Goal: Task Accomplishment & Management: Complete application form

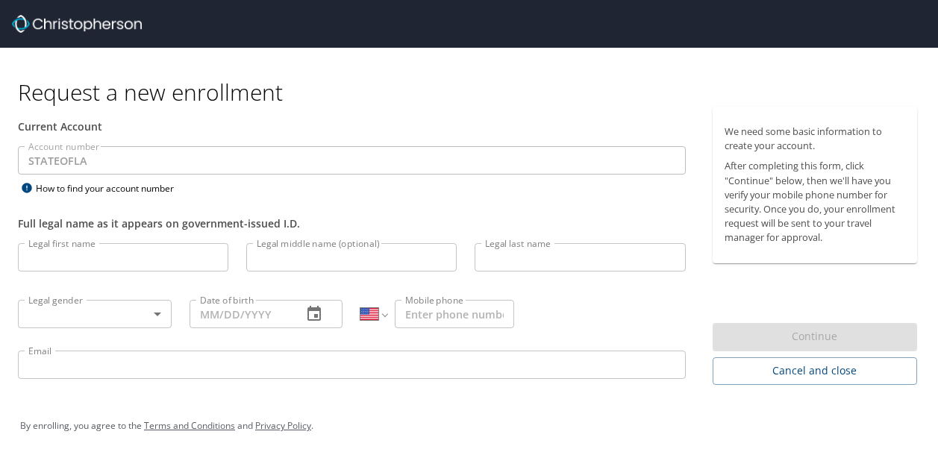
select select "US"
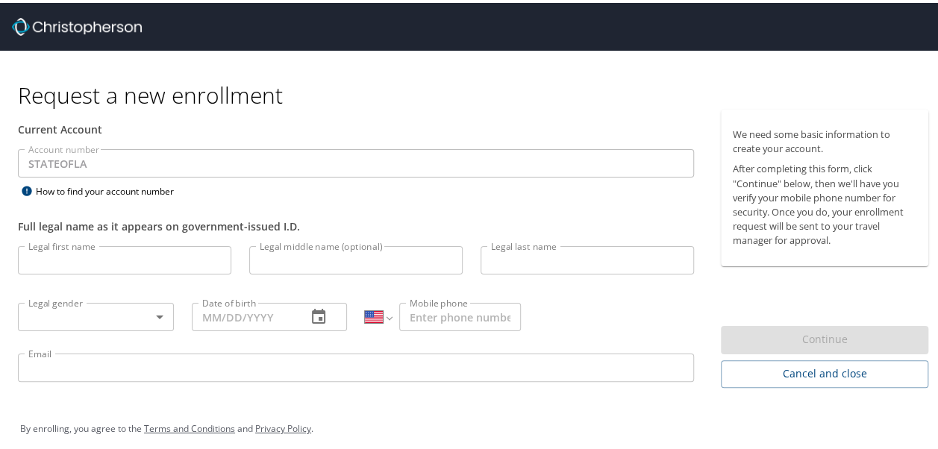
click at [137, 258] on input "Legal first name" at bounding box center [124, 257] width 213 height 28
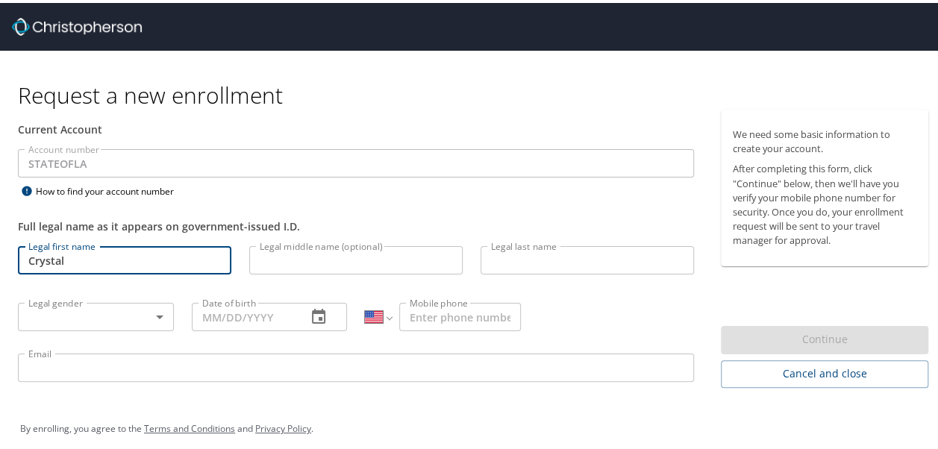
type input "Crystal"
click at [301, 261] on input "Legal middle name (optional)" at bounding box center [355, 257] width 213 height 28
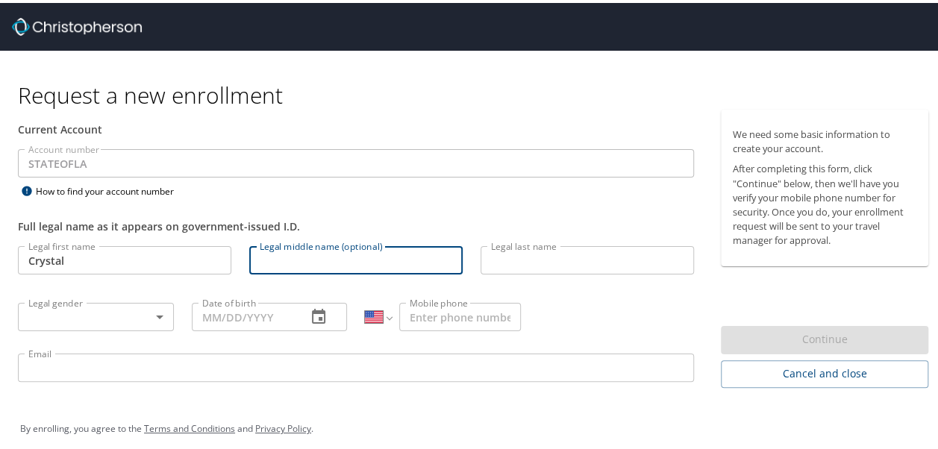
click at [929, 227] on div "We need some basic information to create your account. After completing this fo…" at bounding box center [830, 250] width 237 height 286
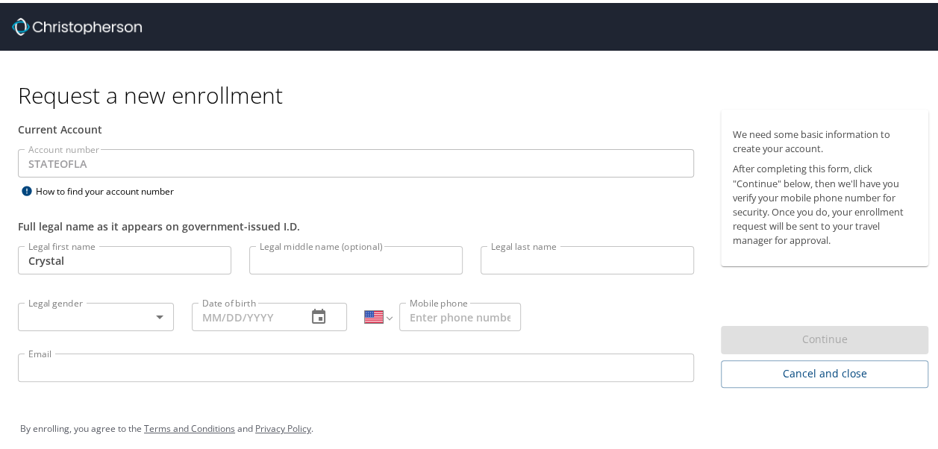
click at [556, 252] on input "Legal last name" at bounding box center [586, 257] width 213 height 28
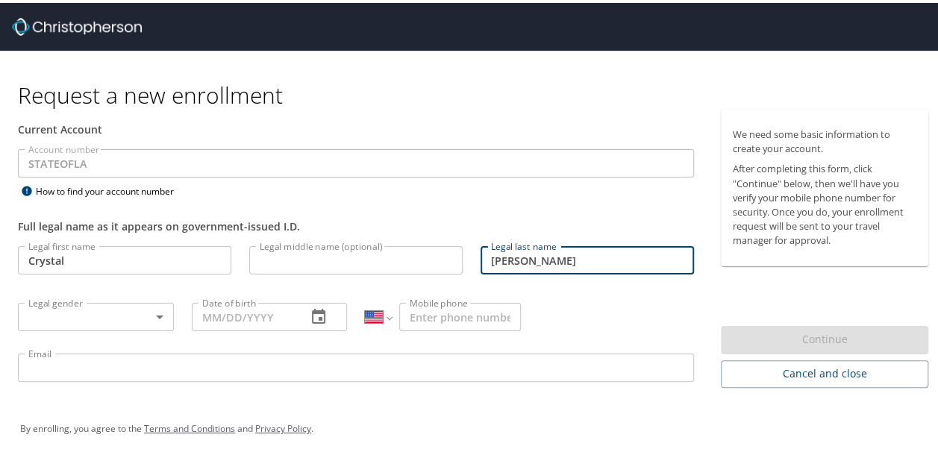
type input "[PERSON_NAME]"
click at [133, 312] on body "Request a new enrollment Current Account Account number STATEOFLA Account numbe…" at bounding box center [474, 224] width 949 height 449
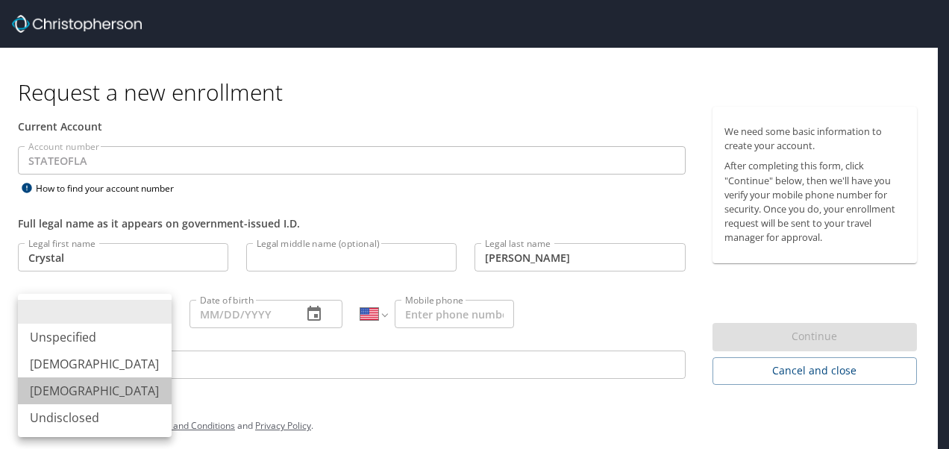
click at [118, 386] on li "[DEMOGRAPHIC_DATA]" at bounding box center [95, 390] width 154 height 27
type input "[DEMOGRAPHIC_DATA]"
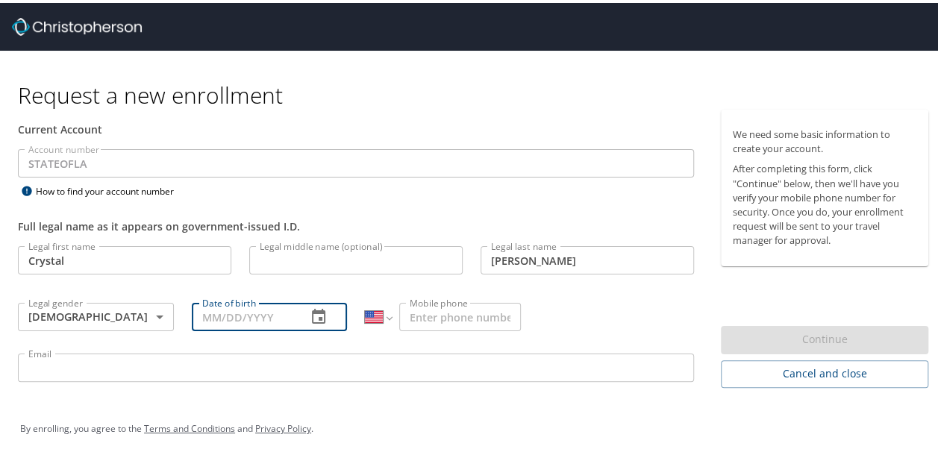
click at [221, 323] on input "Date of birth" at bounding box center [244, 314] width 104 height 28
type input "[DATE]"
type input "[PHONE_NUMBER]"
type input "[EMAIL_ADDRESS][PERSON_NAME][DOMAIN_NAME]"
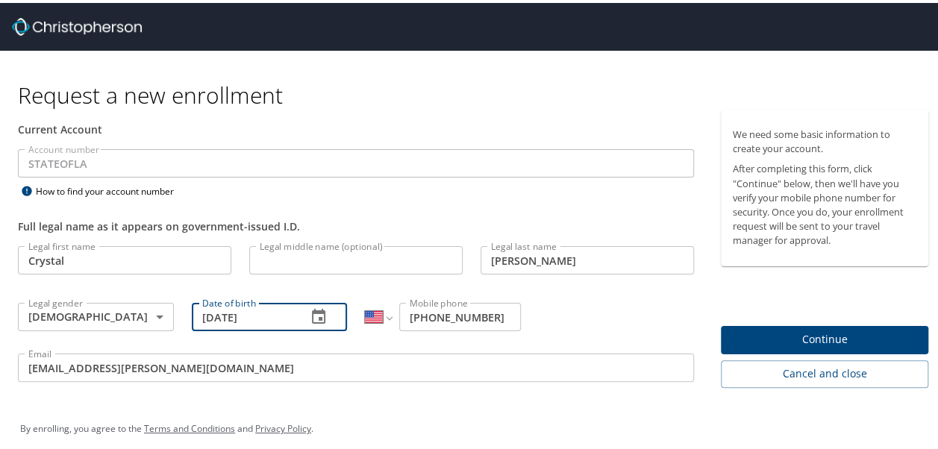
click at [497, 319] on input "[PHONE_NUMBER]" at bounding box center [460, 314] width 122 height 28
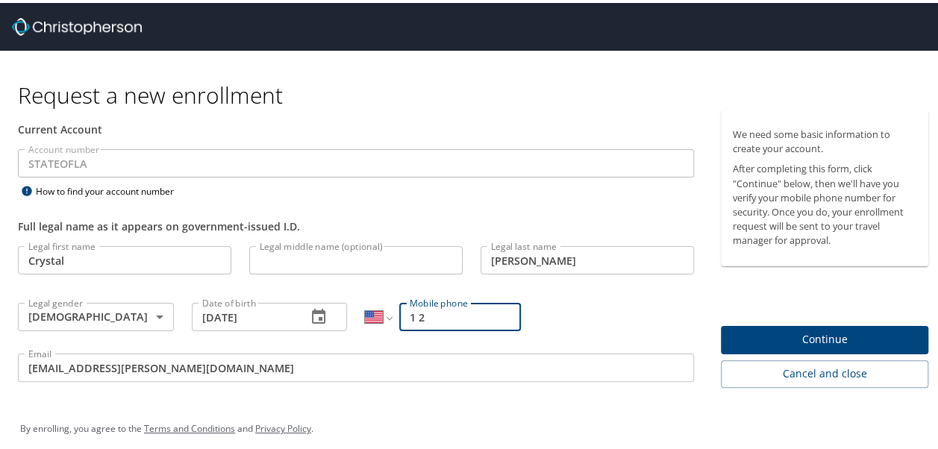
type input "1"
type input "[PHONE_NUMBER]"
click at [858, 326] on button "Continue" at bounding box center [823, 337] width 207 height 29
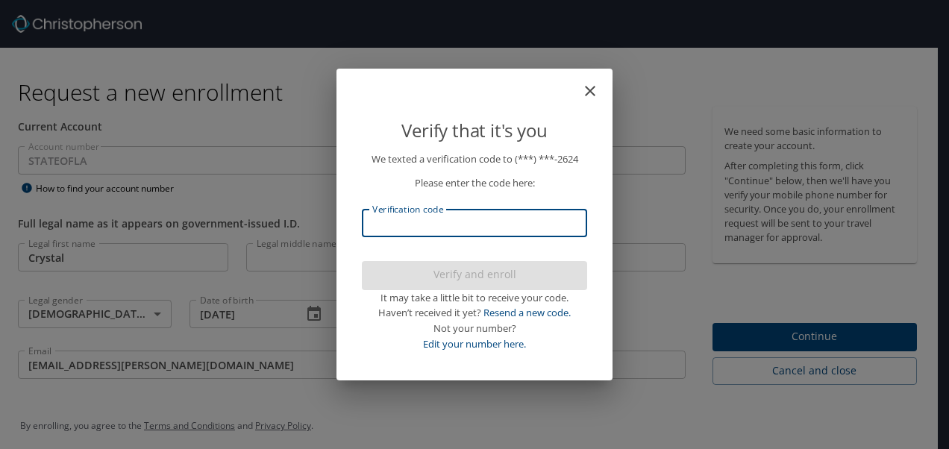
click at [386, 227] on input "Verification code" at bounding box center [474, 223] width 225 height 28
type input "016047"
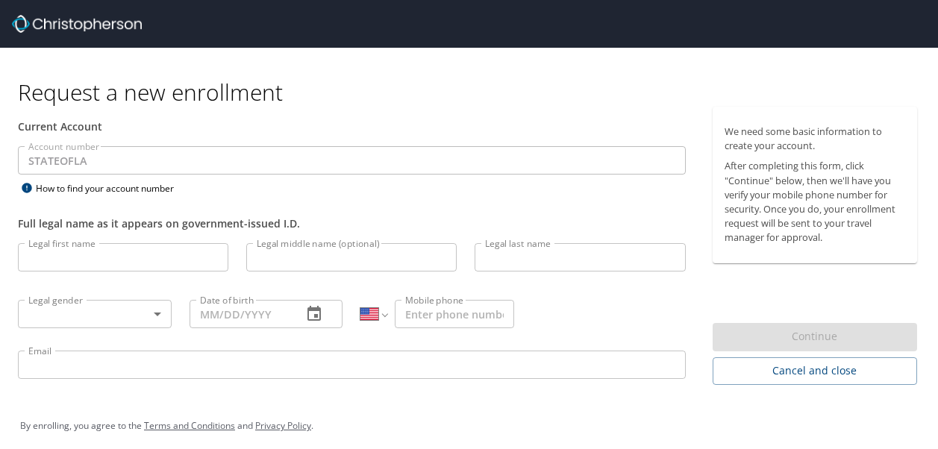
select select "US"
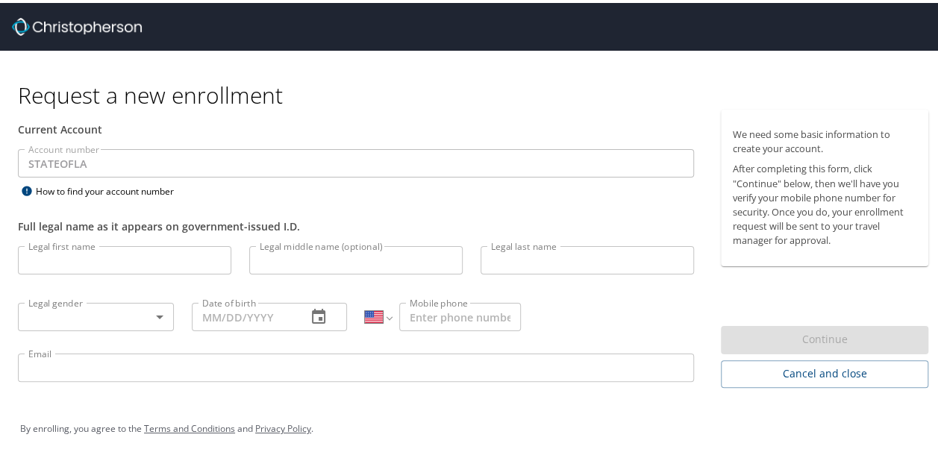
click at [114, 243] on input "Legal first name" at bounding box center [124, 257] width 213 height 28
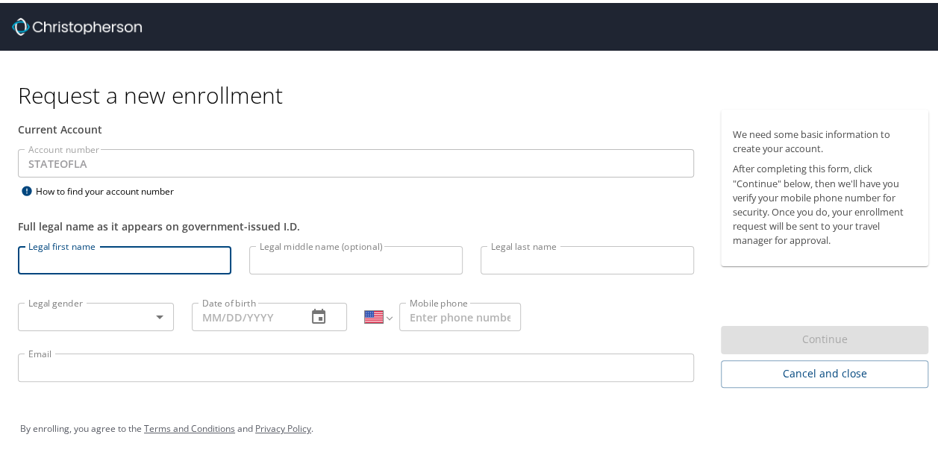
type input "Dr. Crystal"
type input "[PERSON_NAME]"
type input "1 (601) 918-2624"
type input "[EMAIL_ADDRESS][PERSON_NAME][DOMAIN_NAME]"
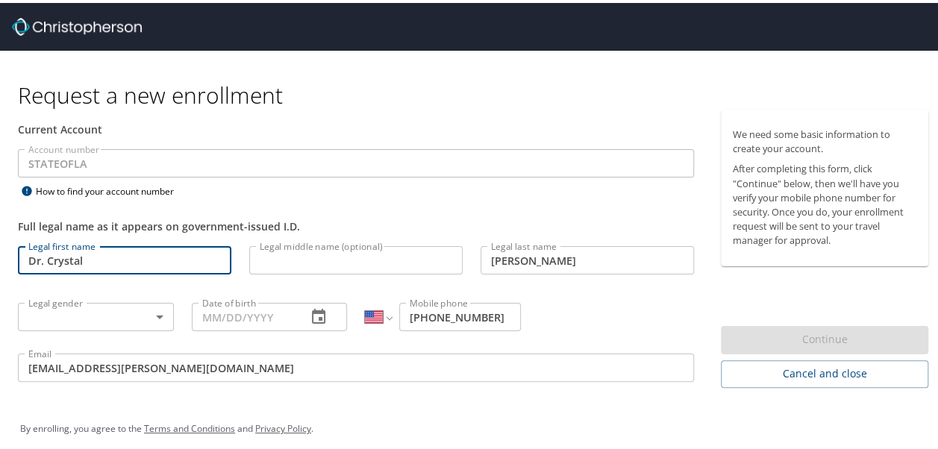
click at [139, 309] on body "Request a new enrollment Current Account Account number STATEOFLA Account numbe…" at bounding box center [474, 224] width 949 height 449
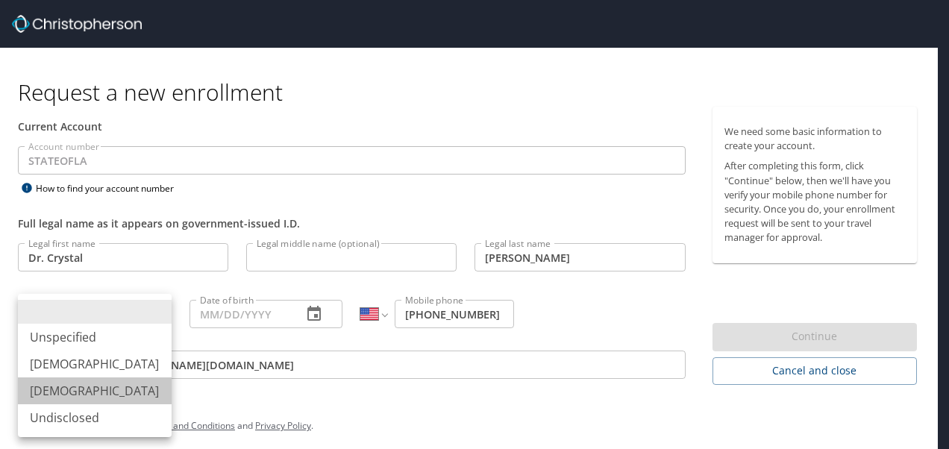
click at [77, 388] on li "[DEMOGRAPHIC_DATA]" at bounding box center [95, 390] width 154 height 27
type input "[DEMOGRAPHIC_DATA]"
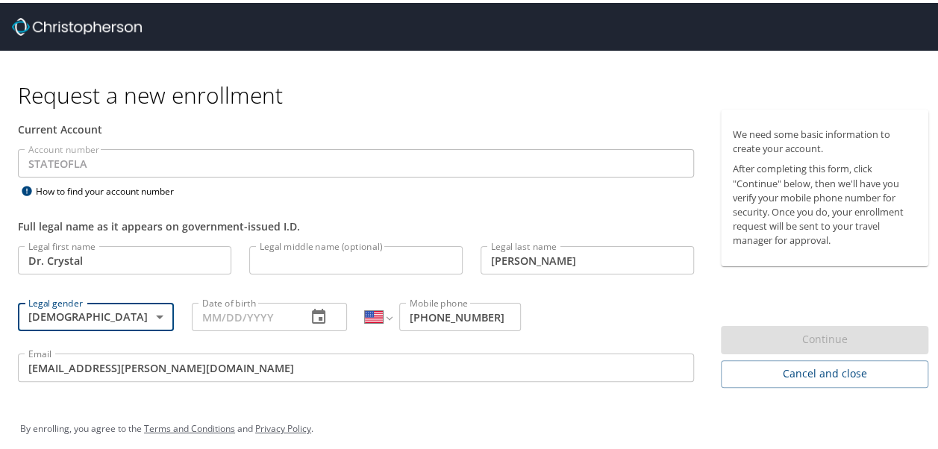
click at [275, 315] on input "Date of birth" at bounding box center [244, 314] width 104 height 28
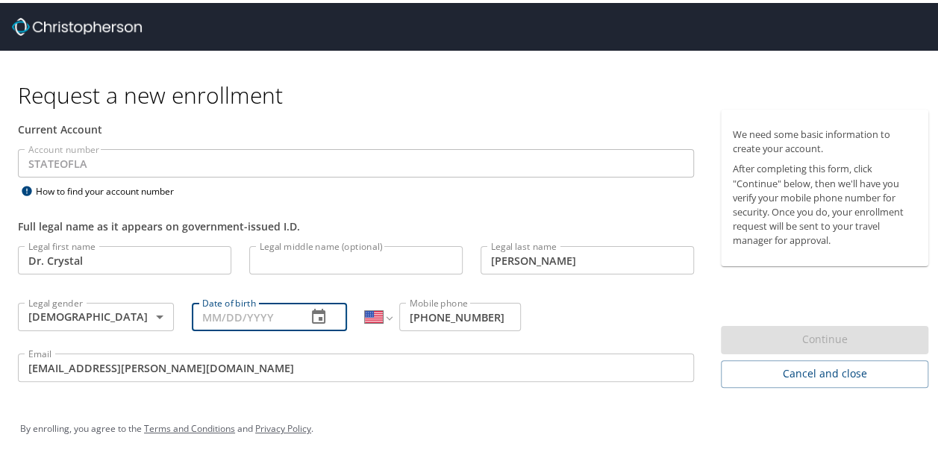
type input "[DATE]"
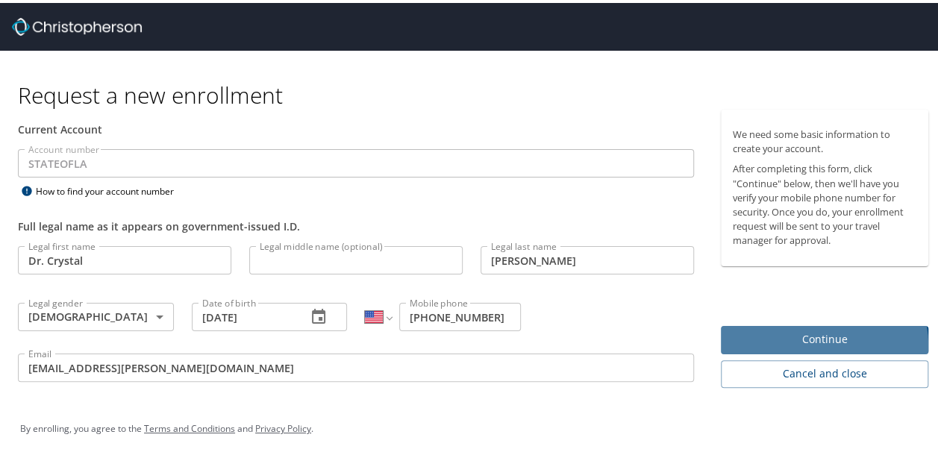
click at [809, 343] on span "Continue" at bounding box center [823, 336] width 183 height 19
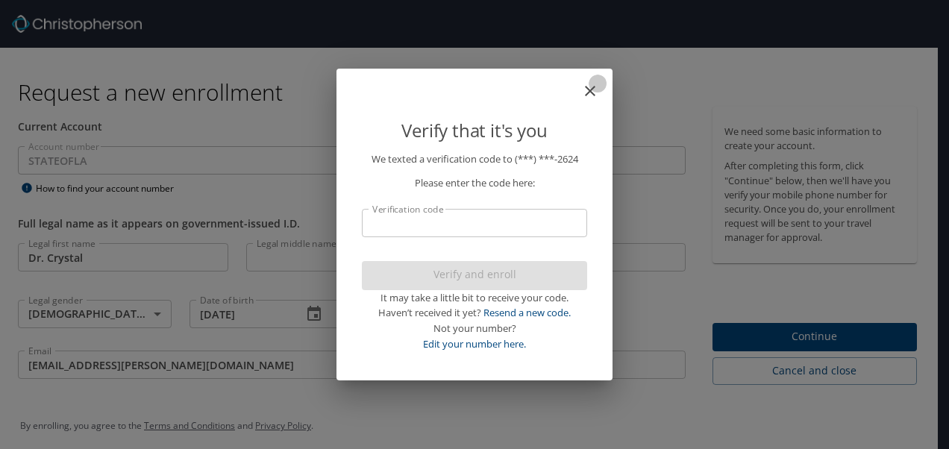
click at [590, 92] on icon "close" at bounding box center [590, 91] width 10 height 10
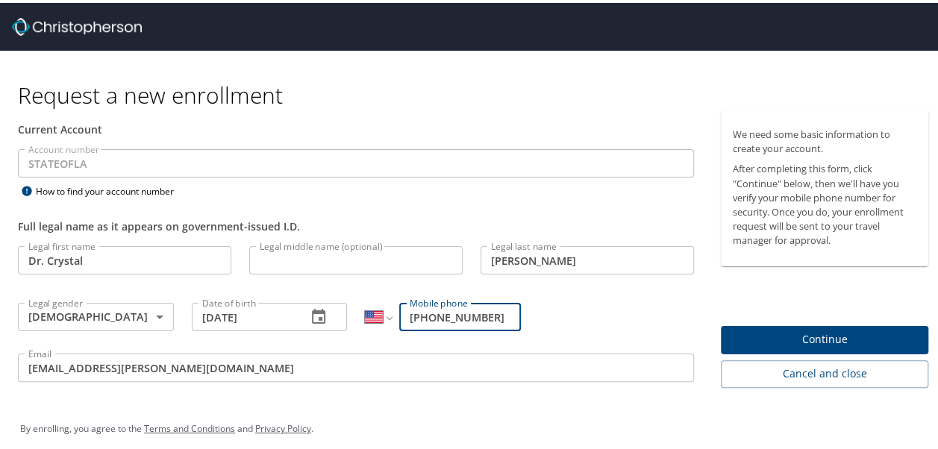
click at [48, 260] on input "Dr. Crystal" at bounding box center [124, 257] width 213 height 28
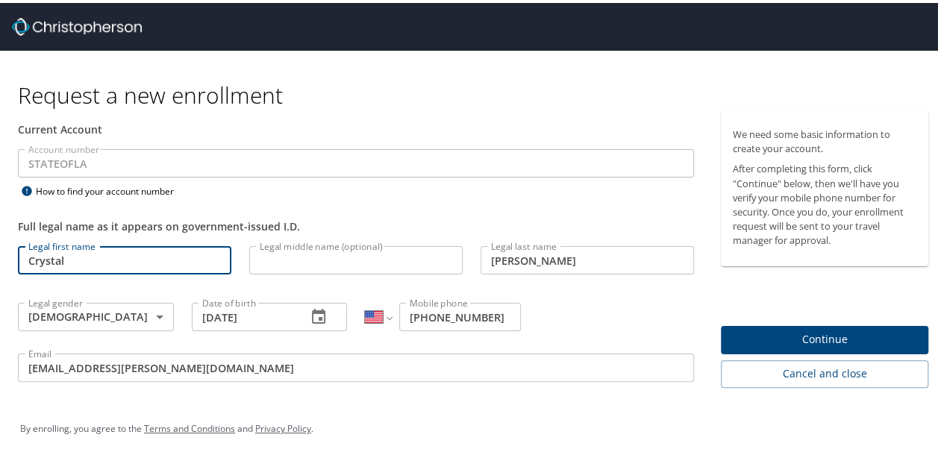
type input "Crystal"
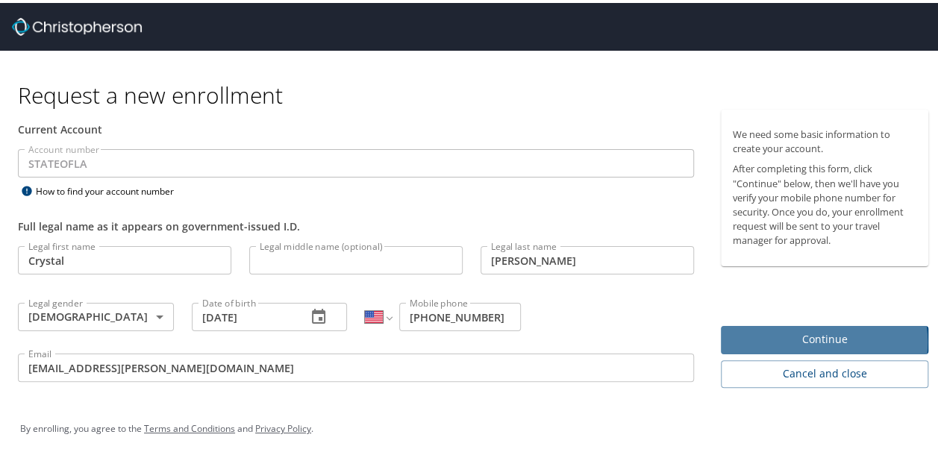
click at [802, 339] on span "Continue" at bounding box center [823, 336] width 183 height 19
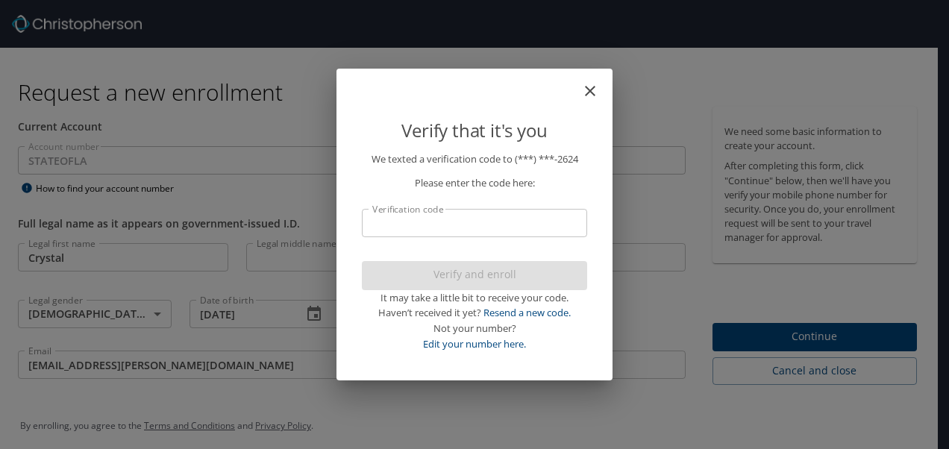
click at [431, 219] on input "Verification code" at bounding box center [474, 223] width 225 height 28
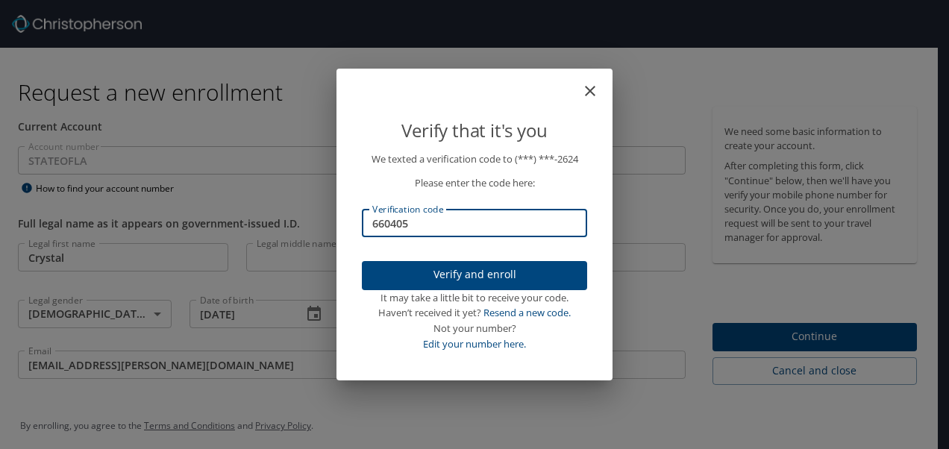
type input "660405"
click at [465, 277] on span "Verify and enroll" at bounding box center [474, 275] width 201 height 19
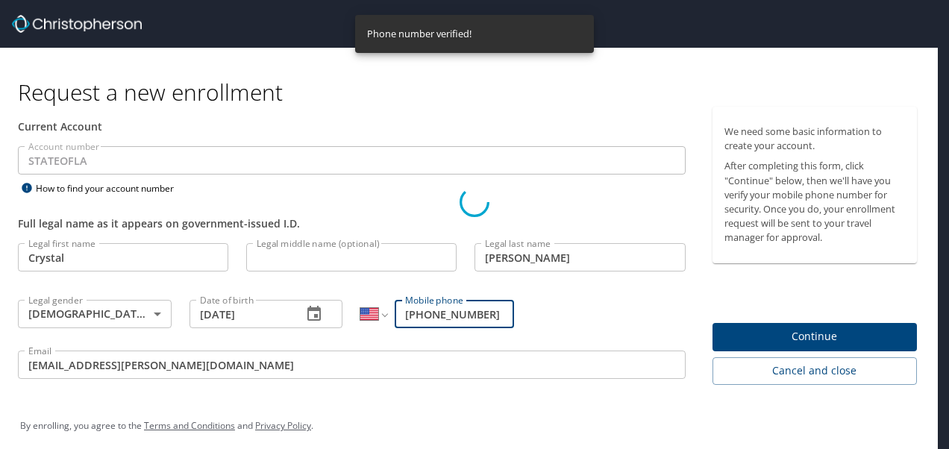
click at [813, 335] on div "Verify that it's you We texted a verification code to (***) ***- 2624 Please en…" at bounding box center [474, 224] width 949 height 449
click at [800, 330] on div "Verify that it's you We texted a verification code to (***) ***- 2624 Please en…" at bounding box center [474, 224] width 949 height 449
click at [537, 113] on div "Verify that it's you" at bounding box center [474, 121] width 225 height 58
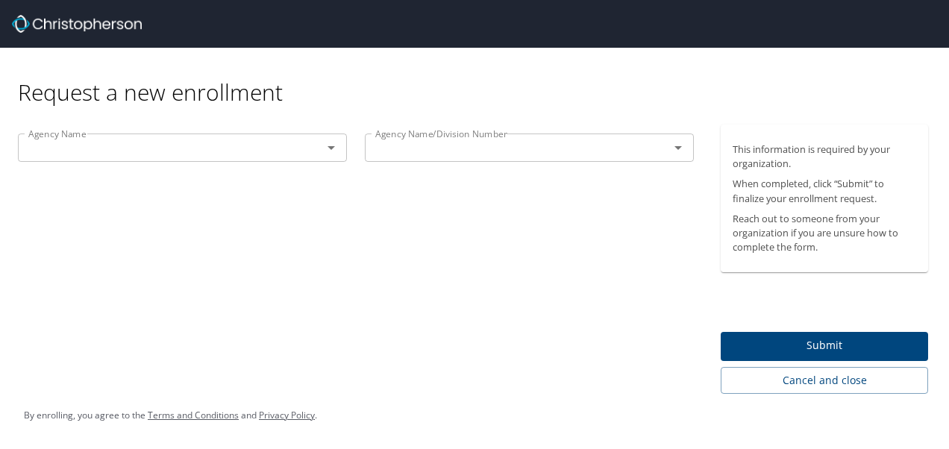
click at [310, 152] on div at bounding box center [320, 147] width 39 height 21
drag, startPoint x: 573, startPoint y: 309, endPoint x: 251, endPoint y: 156, distance: 356.0
click at [251, 156] on input "text" at bounding box center [160, 147] width 276 height 19
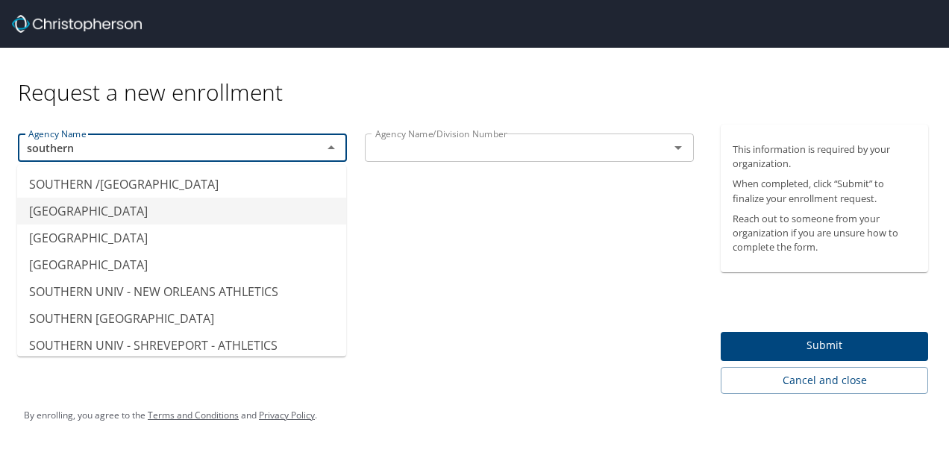
click at [251, 206] on li "SOUTHERN UNIV - AGRICULTURAL CTR" at bounding box center [181, 211] width 329 height 27
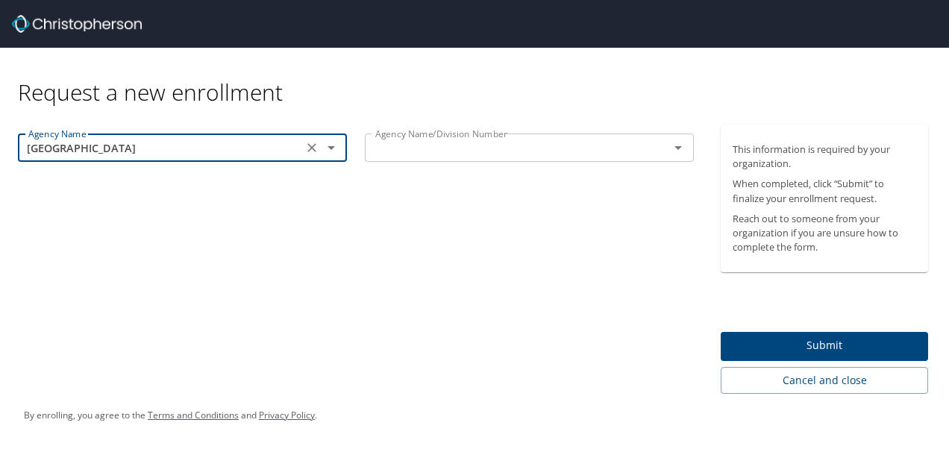
type input "SOUTHERN UNIV - AGRICULTURAL CTR"
click at [467, 147] on input "text" at bounding box center [507, 147] width 276 height 19
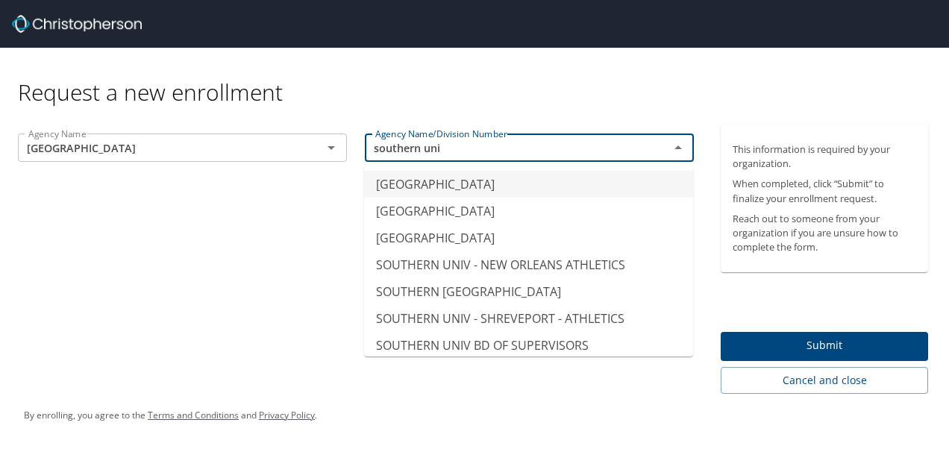
click at [548, 184] on li "SOUTHERN UNIV - AGRICULTURAL CTR" at bounding box center [528, 184] width 329 height 27
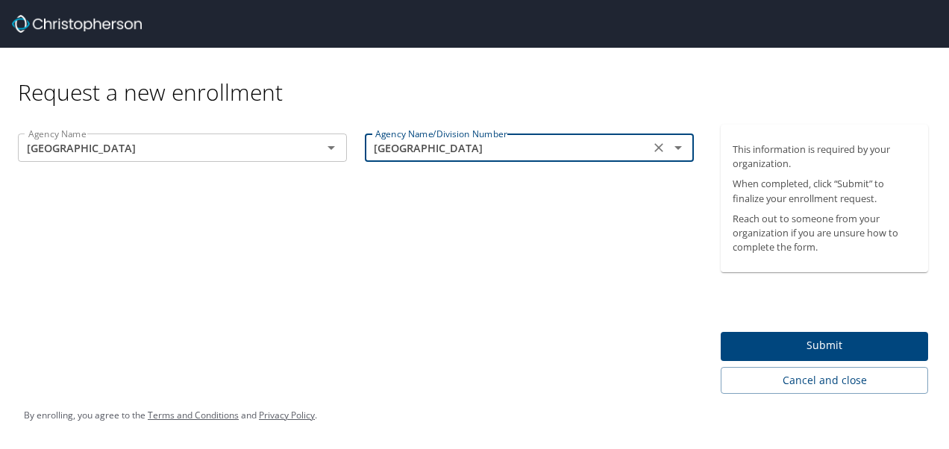
type input "SOUTHERN UNIV - AGRICULTURAL CTR"
click at [820, 342] on span "Submit" at bounding box center [823, 345] width 183 height 19
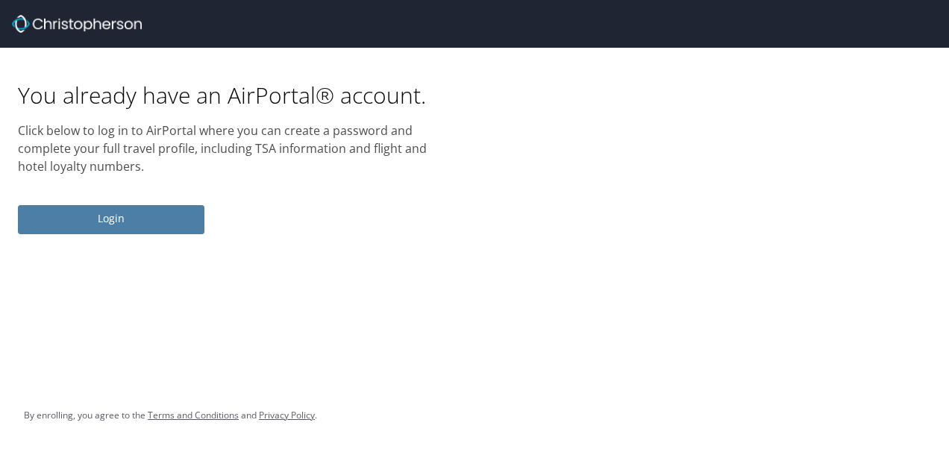
click at [131, 208] on button "Login" at bounding box center [111, 219] width 186 height 29
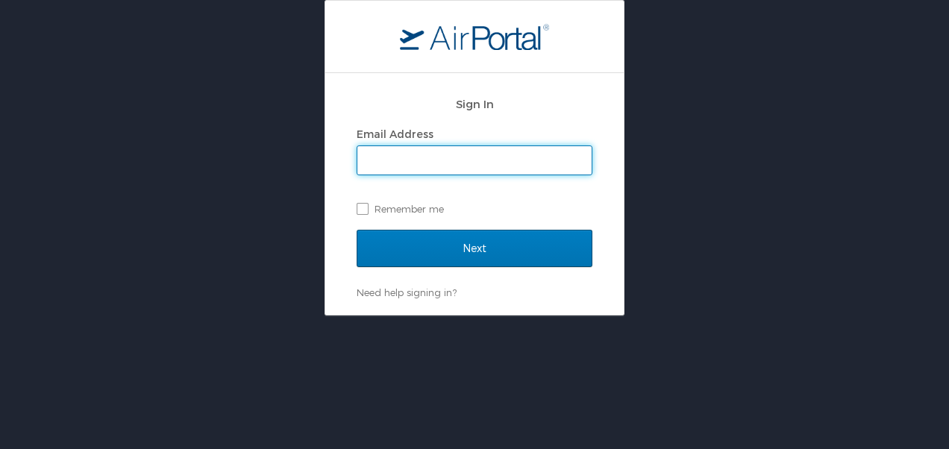
click at [709, 189] on div "Sign In Email Address Remember me Next Need help signing in? Forgot password? H…" at bounding box center [474, 157] width 949 height 315
click at [485, 160] on input "Email Address" at bounding box center [474, 160] width 234 height 28
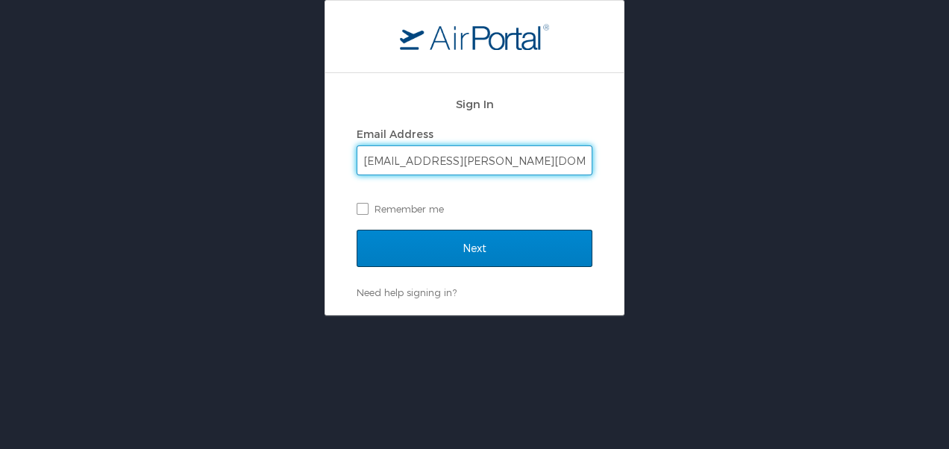
type input "[EMAIL_ADDRESS][PERSON_NAME][DOMAIN_NAME]"
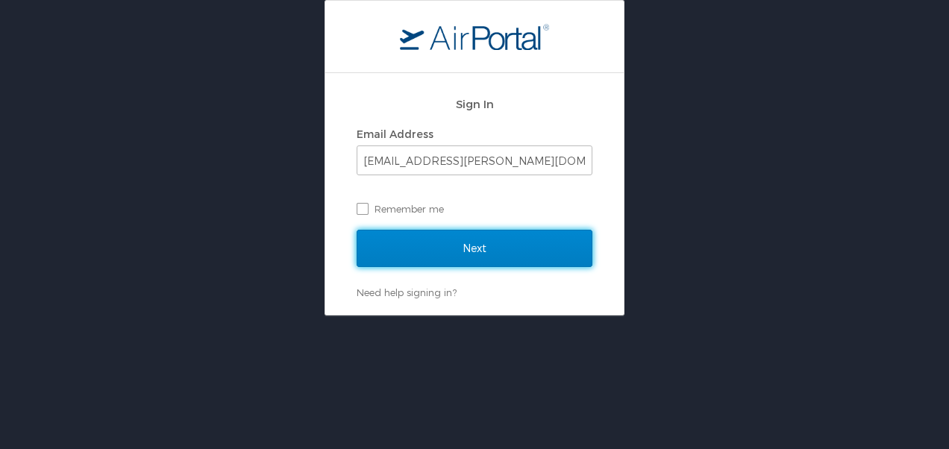
click at [378, 257] on input "Next" at bounding box center [475, 248] width 236 height 37
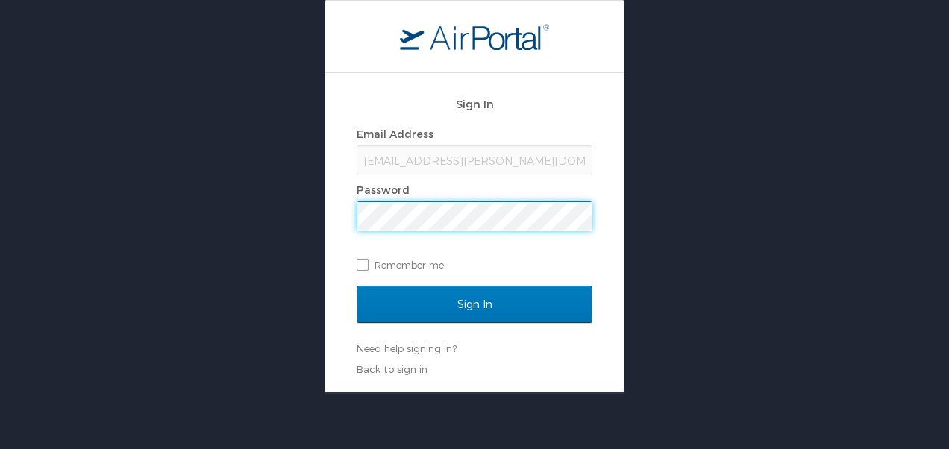
click at [319, 324] on div "Sign In Email Address crystal.vance@sus.edu Password Remember me Sign In Need h…" at bounding box center [474, 196] width 949 height 392
